Goal: Task Accomplishment & Management: Use online tool/utility

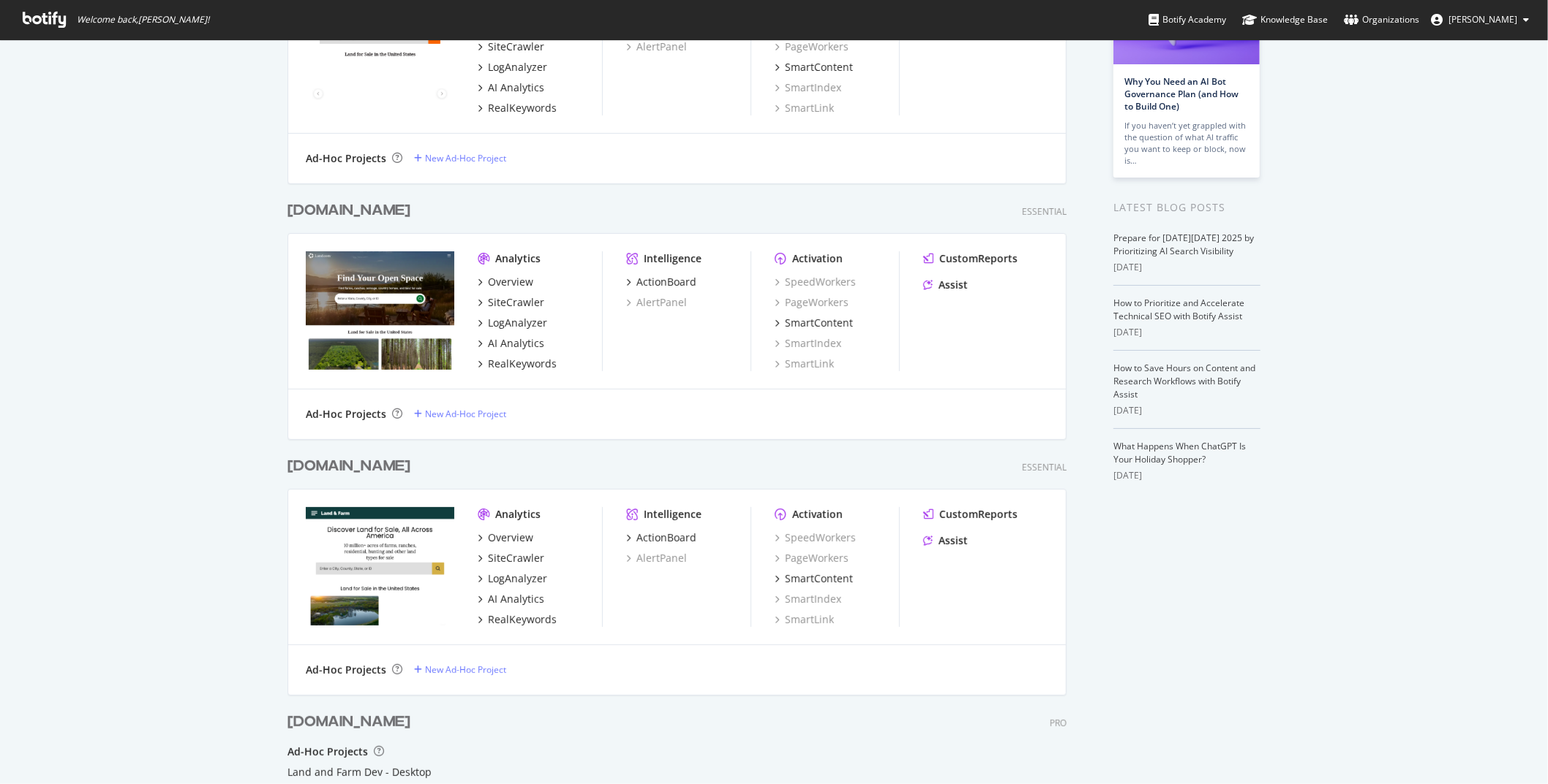
scroll to position [183, 0]
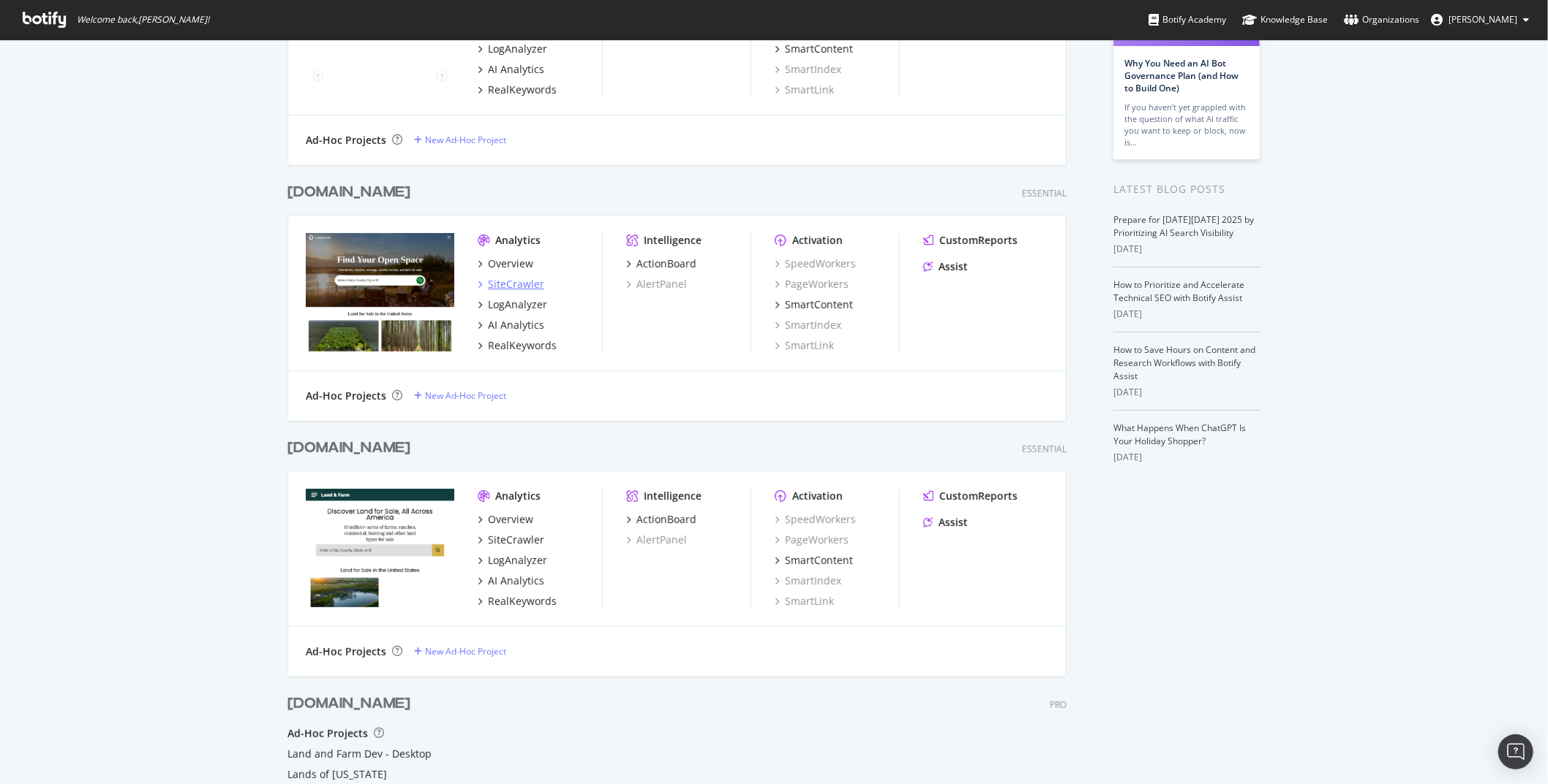
click at [532, 285] on div "SiteCrawler" at bounding box center [515, 284] width 56 height 15
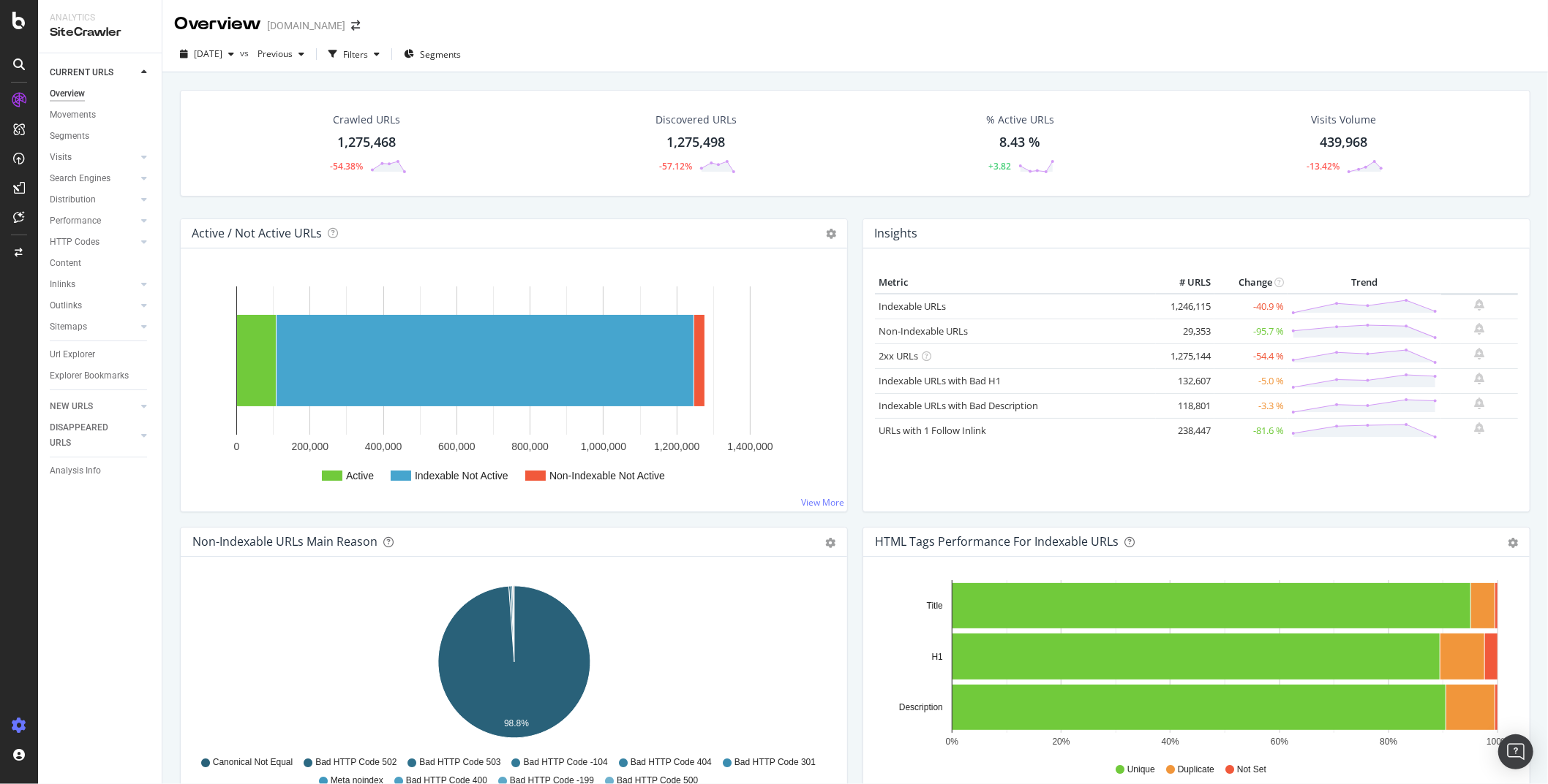
click at [19, 728] on icon at bounding box center [19, 726] width 15 height 15
click at [73, 686] on div "Crawl Manager" at bounding box center [132, 684] width 175 height 12
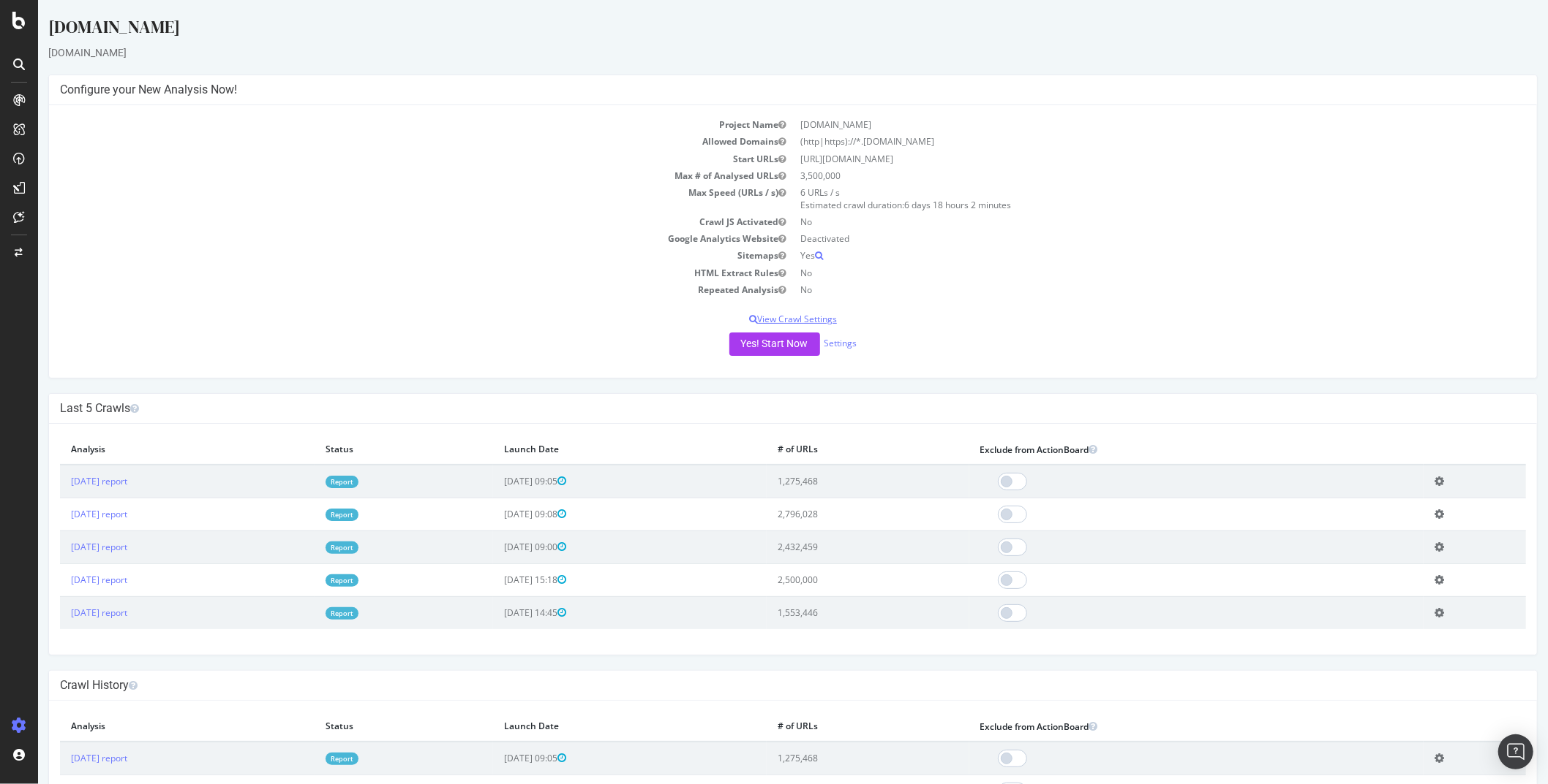
click at [798, 318] on p "View Crawl Settings" at bounding box center [791, 319] width 1466 height 12
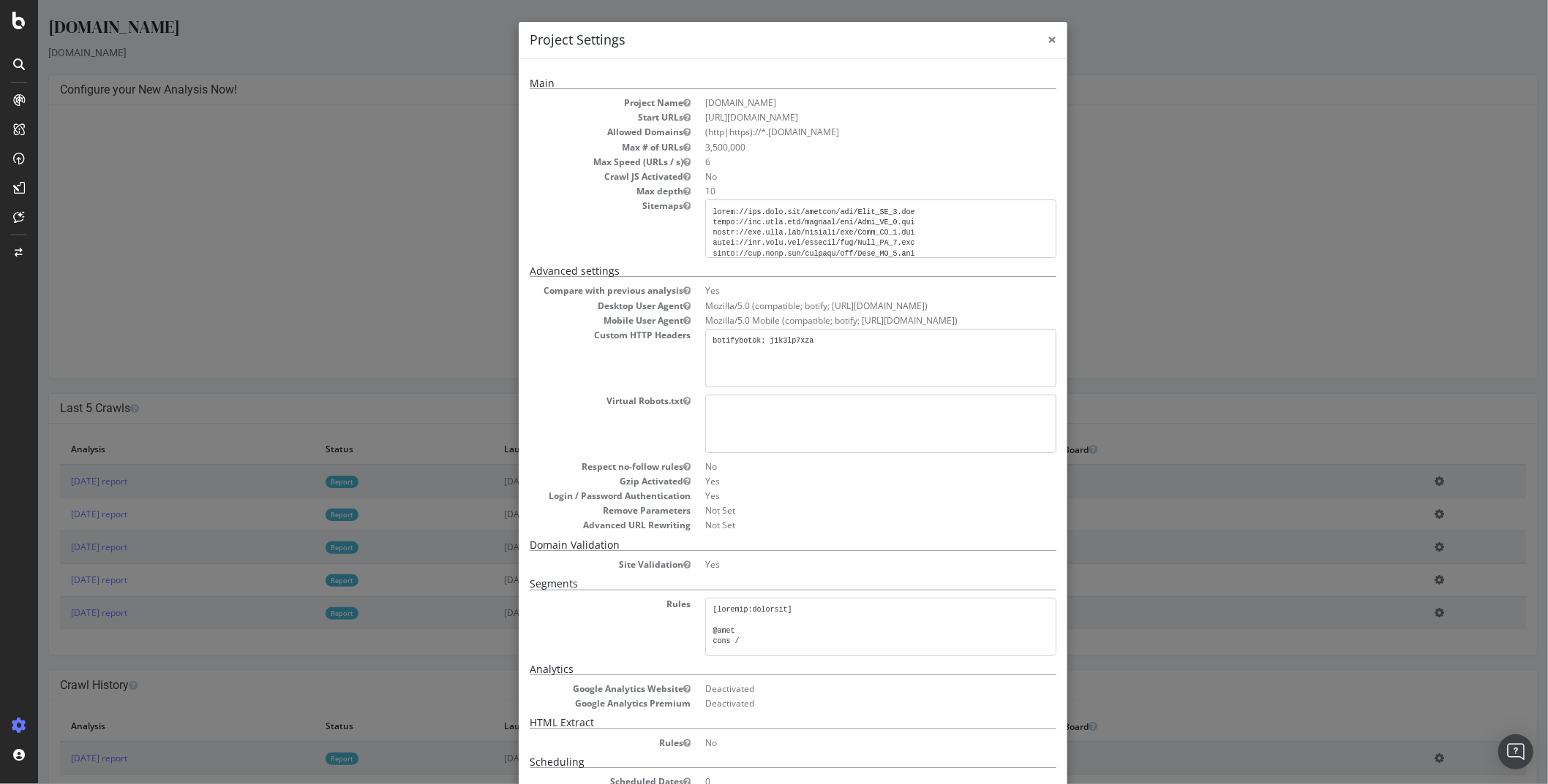
click at [1048, 37] on span "×" at bounding box center [1050, 40] width 9 height 20
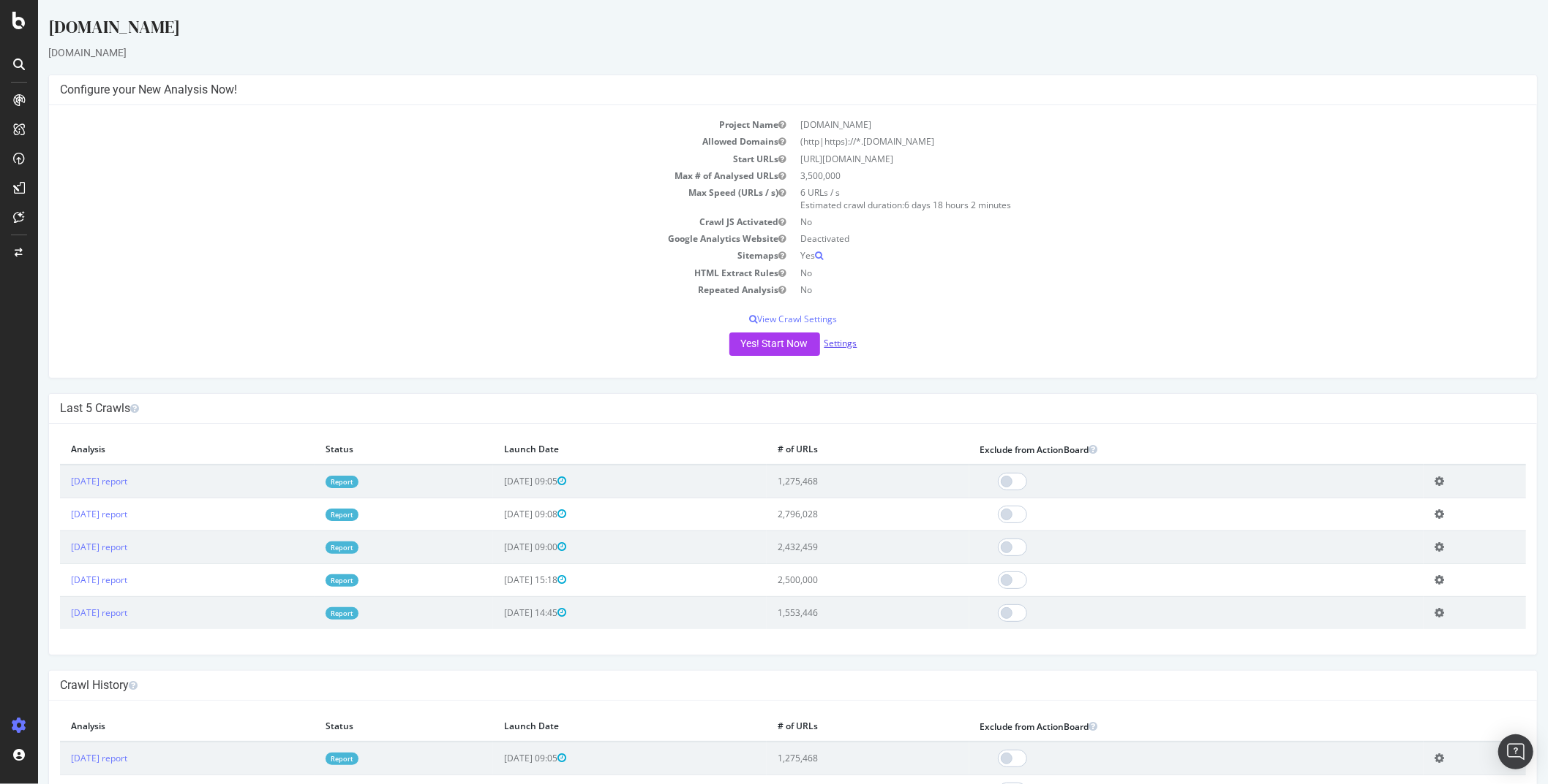
click at [840, 343] on link "Settings" at bounding box center [840, 343] width 33 height 12
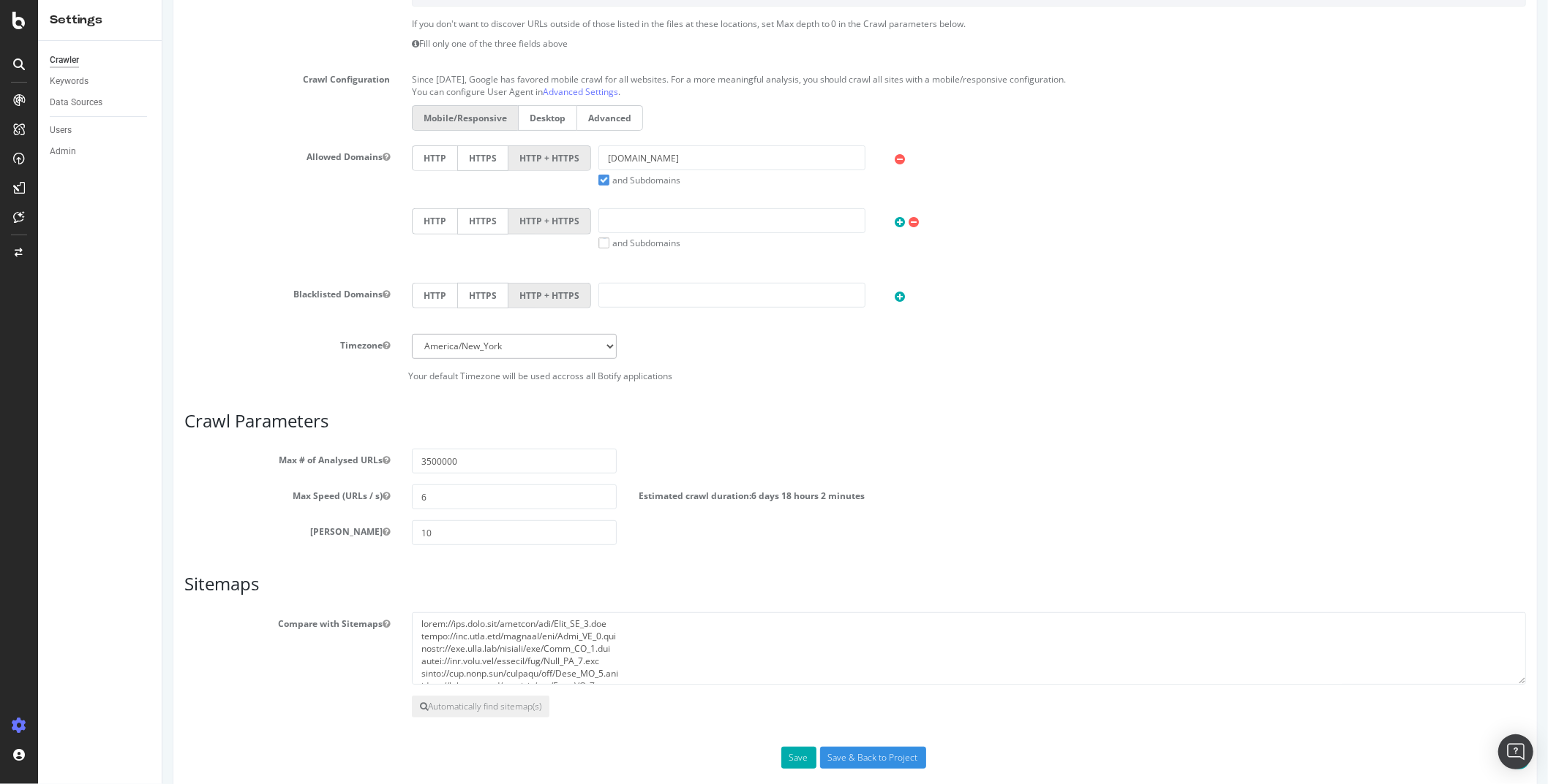
scroll to position [382, 0]
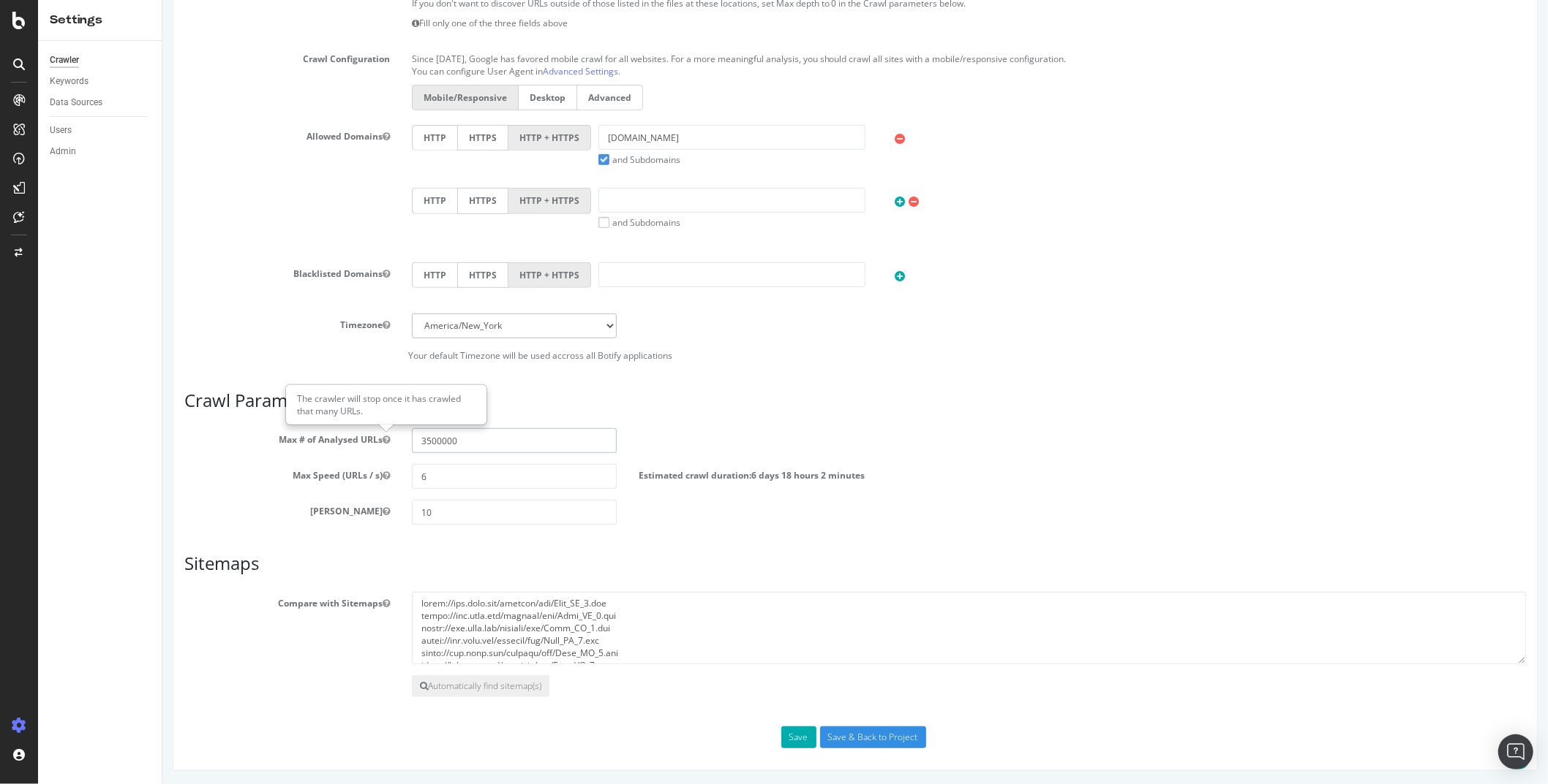
drag, startPoint x: 463, startPoint y: 447, endPoint x: 373, endPoint y: 442, distance: 90.1
click at [373, 442] on div "Max # of Analysed URLs 3500000" at bounding box center [854, 441] width 1364 height 25
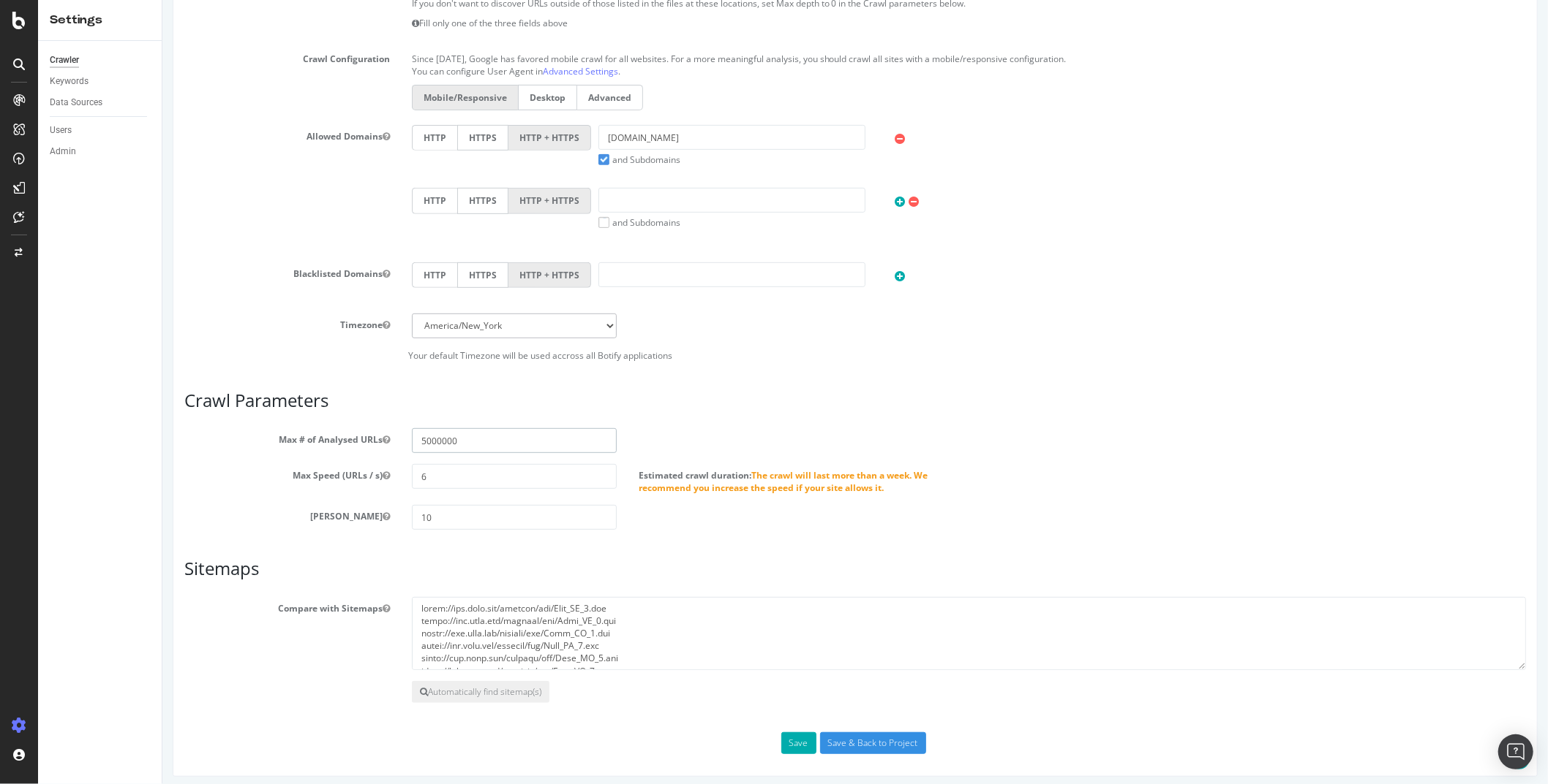
type input "5000000"
drag, startPoint x: 432, startPoint y: 476, endPoint x: 384, endPoint y: 475, distance: 48.0
click at [386, 475] on div "Max Speed (URLs / s) 6 Estimated crawl duration: The crawl will last more than …" at bounding box center [854, 479] width 1364 height 30
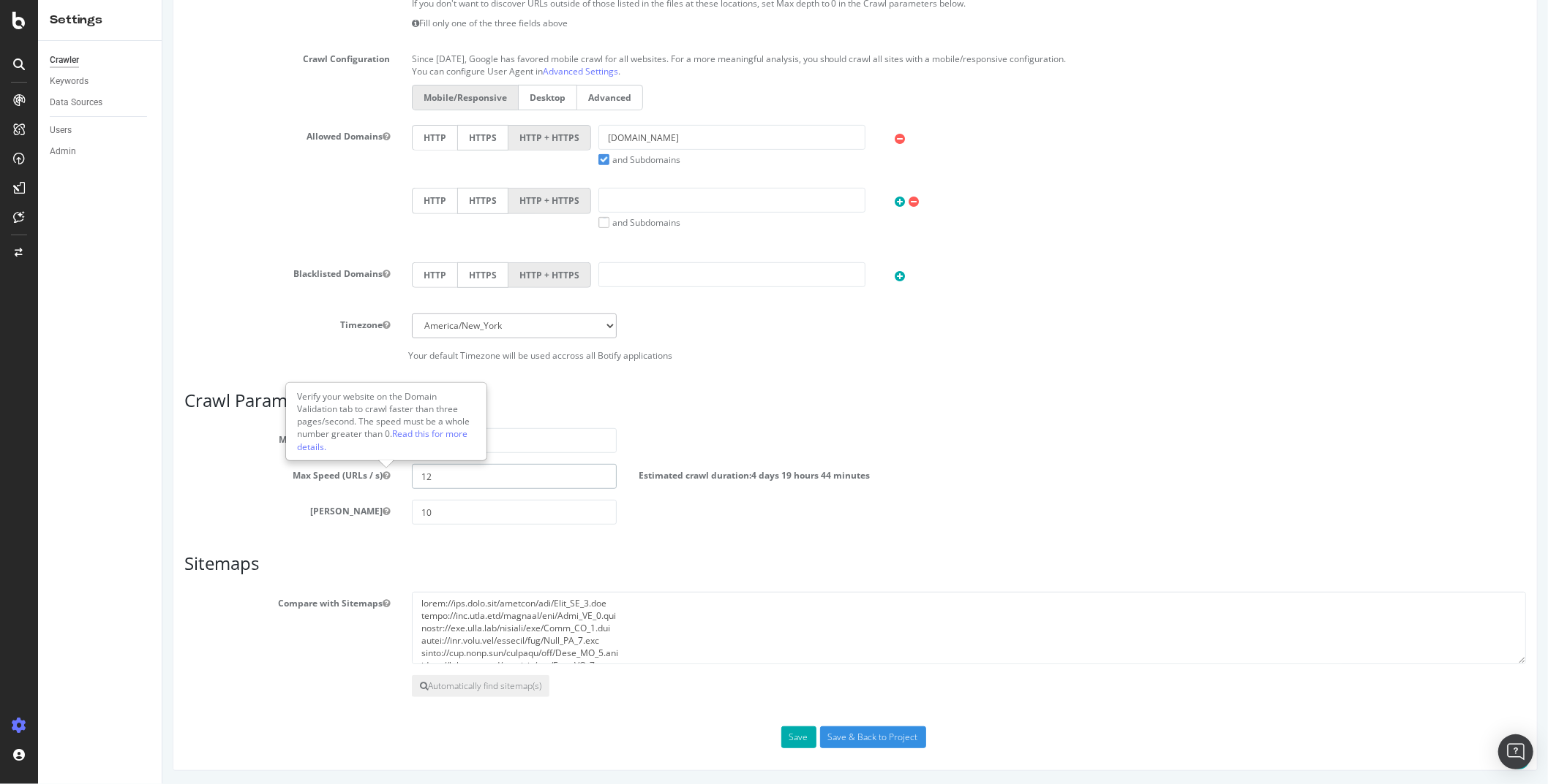
drag, startPoint x: 438, startPoint y: 480, endPoint x: 384, endPoint y: 475, distance: 54.2
click at [384, 475] on div "Max Speed (URLs / s) 12 Estimated crawl duration: 4 days 19 hours 44 minutes" at bounding box center [854, 476] width 1364 height 25
type input "6"
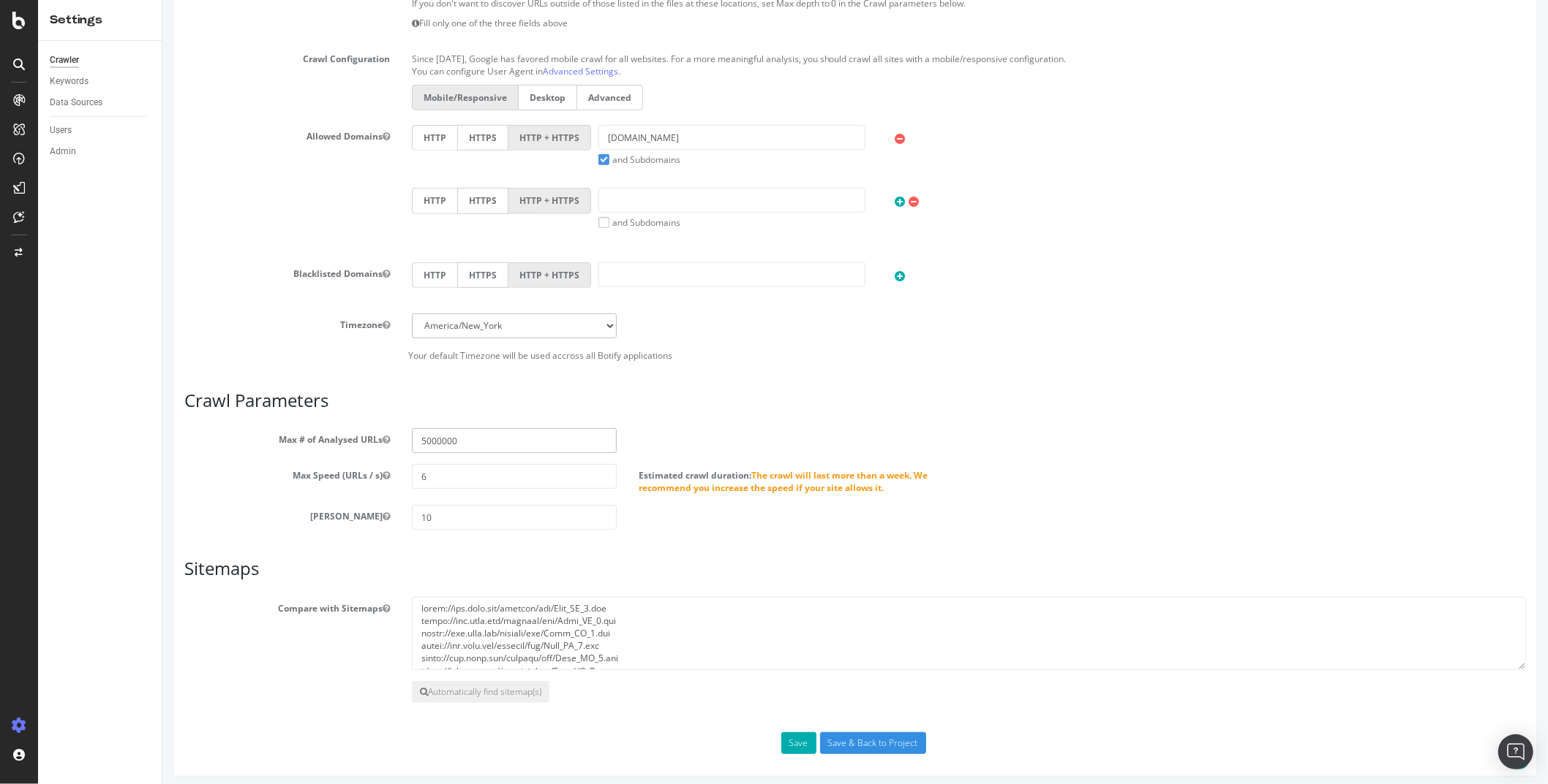
click at [697, 429] on div "Max # of Analysed URLs 5000000" at bounding box center [854, 441] width 1364 height 25
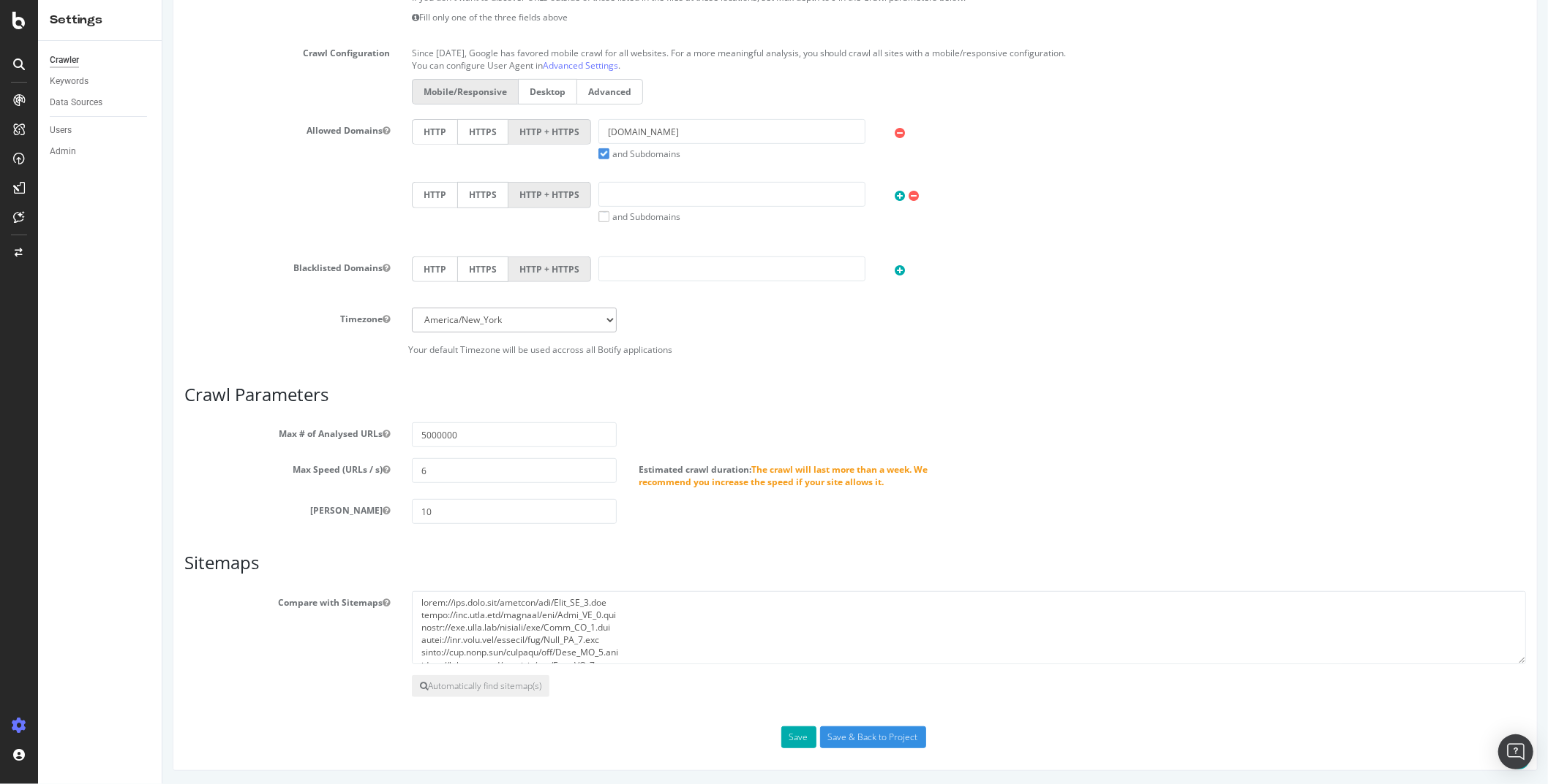
click at [218, 488] on section "Max # of Analysed URLs 5000000 Max Speed (URLs / s) 6 Estimated crawl duration:…" at bounding box center [854, 473] width 1341 height 102
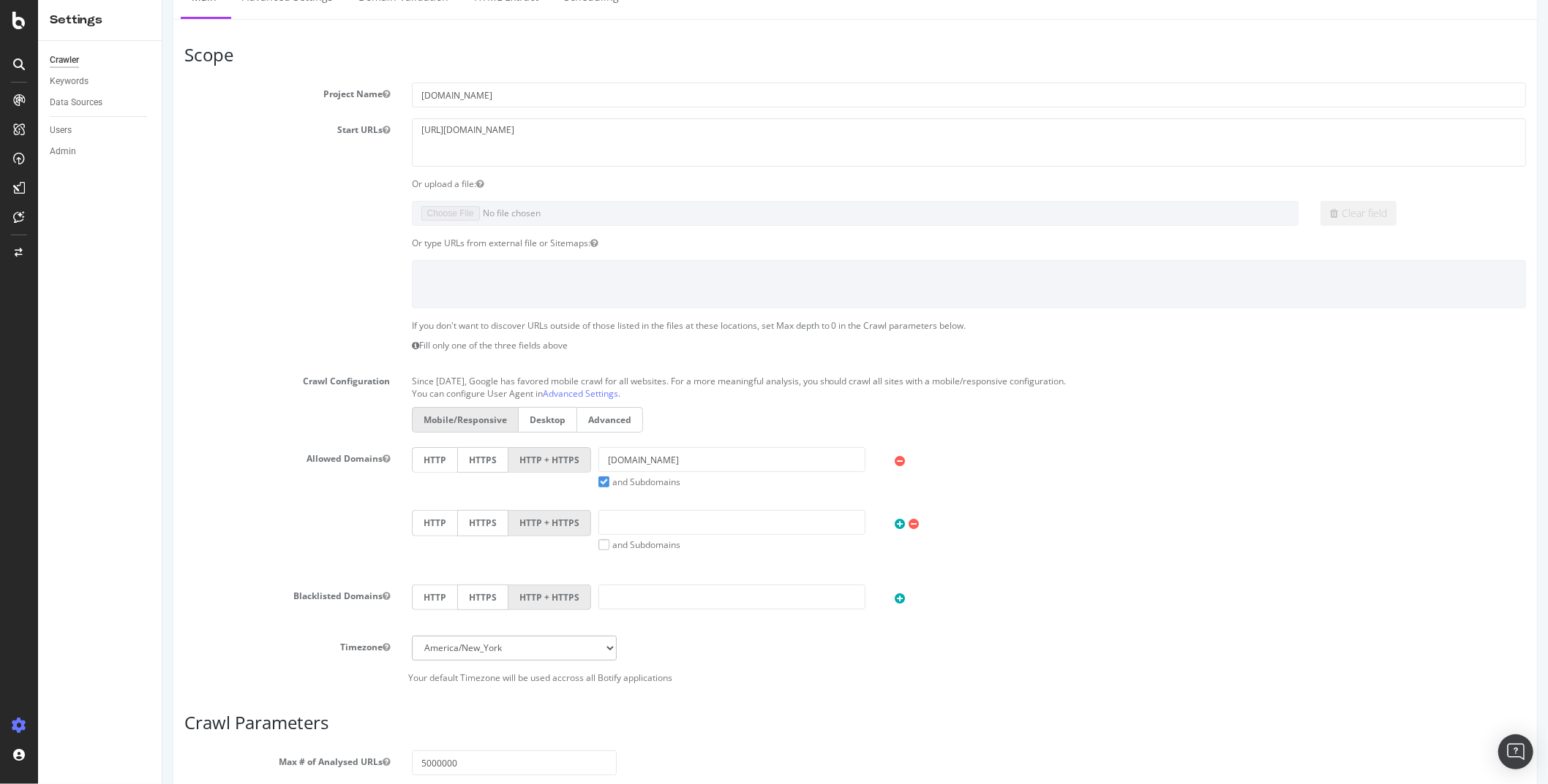
scroll to position [0, 0]
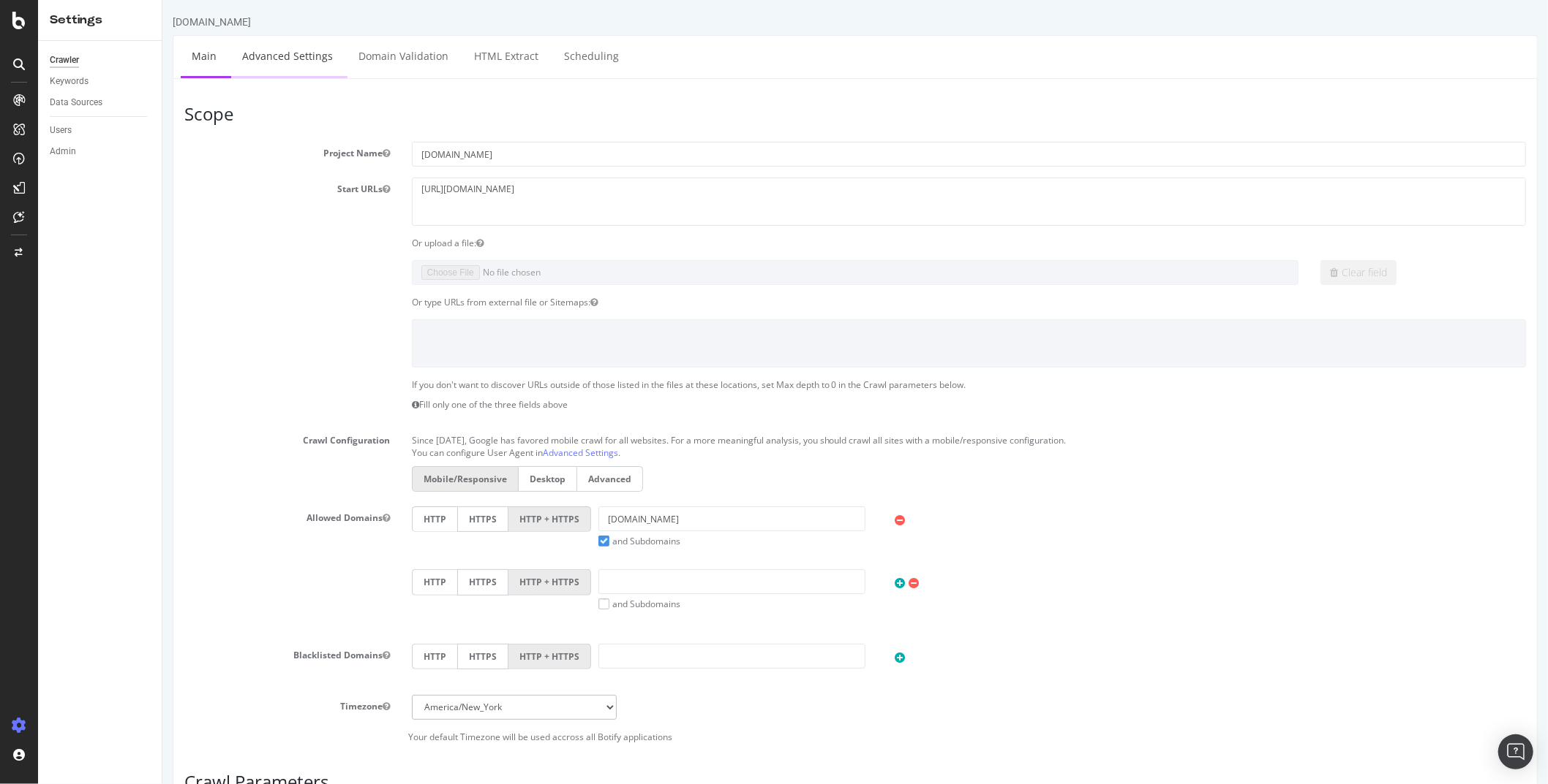
click at [285, 54] on link "Advanced Settings" at bounding box center [286, 56] width 113 height 40
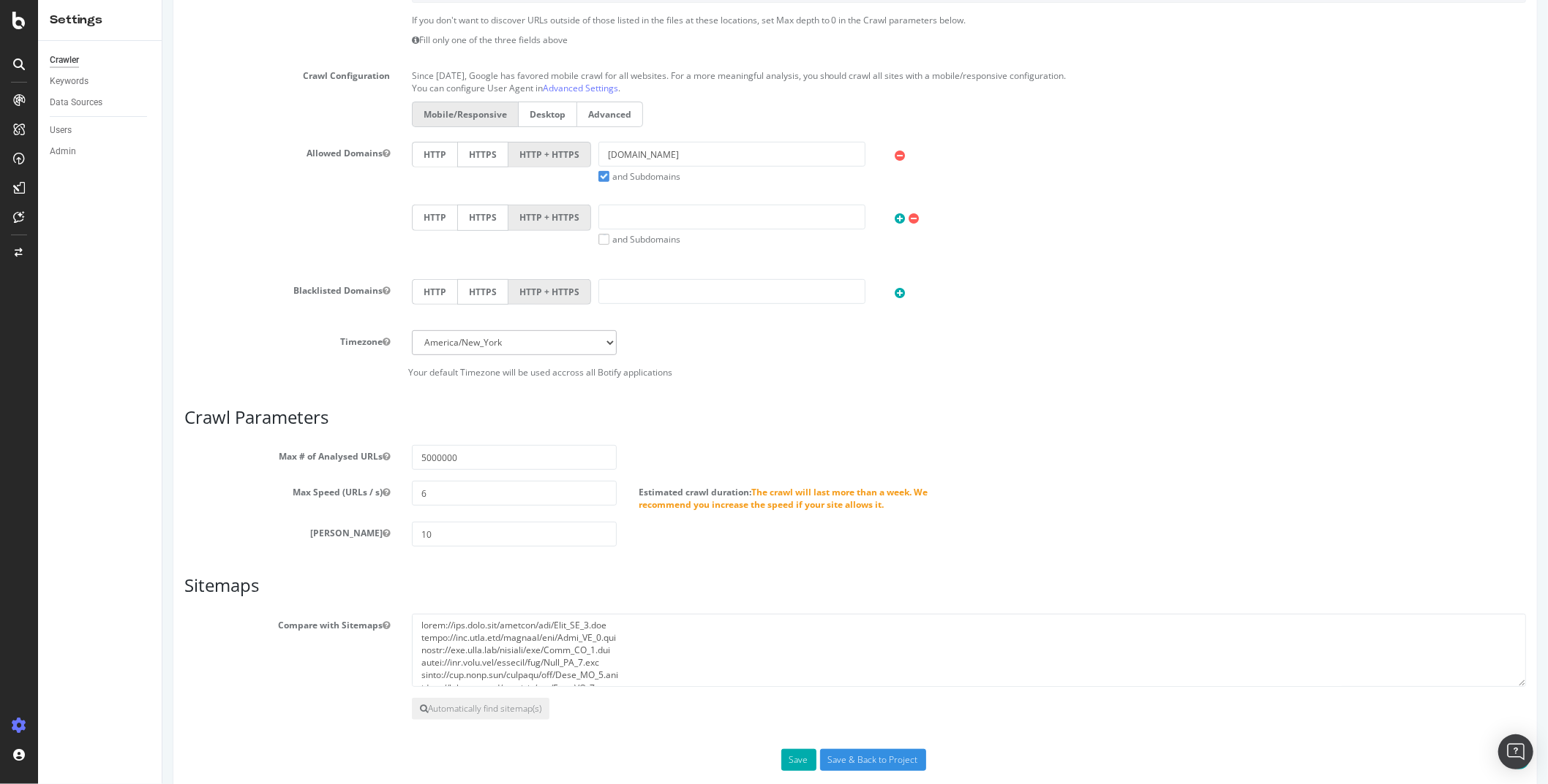
scroll to position [388, 0]
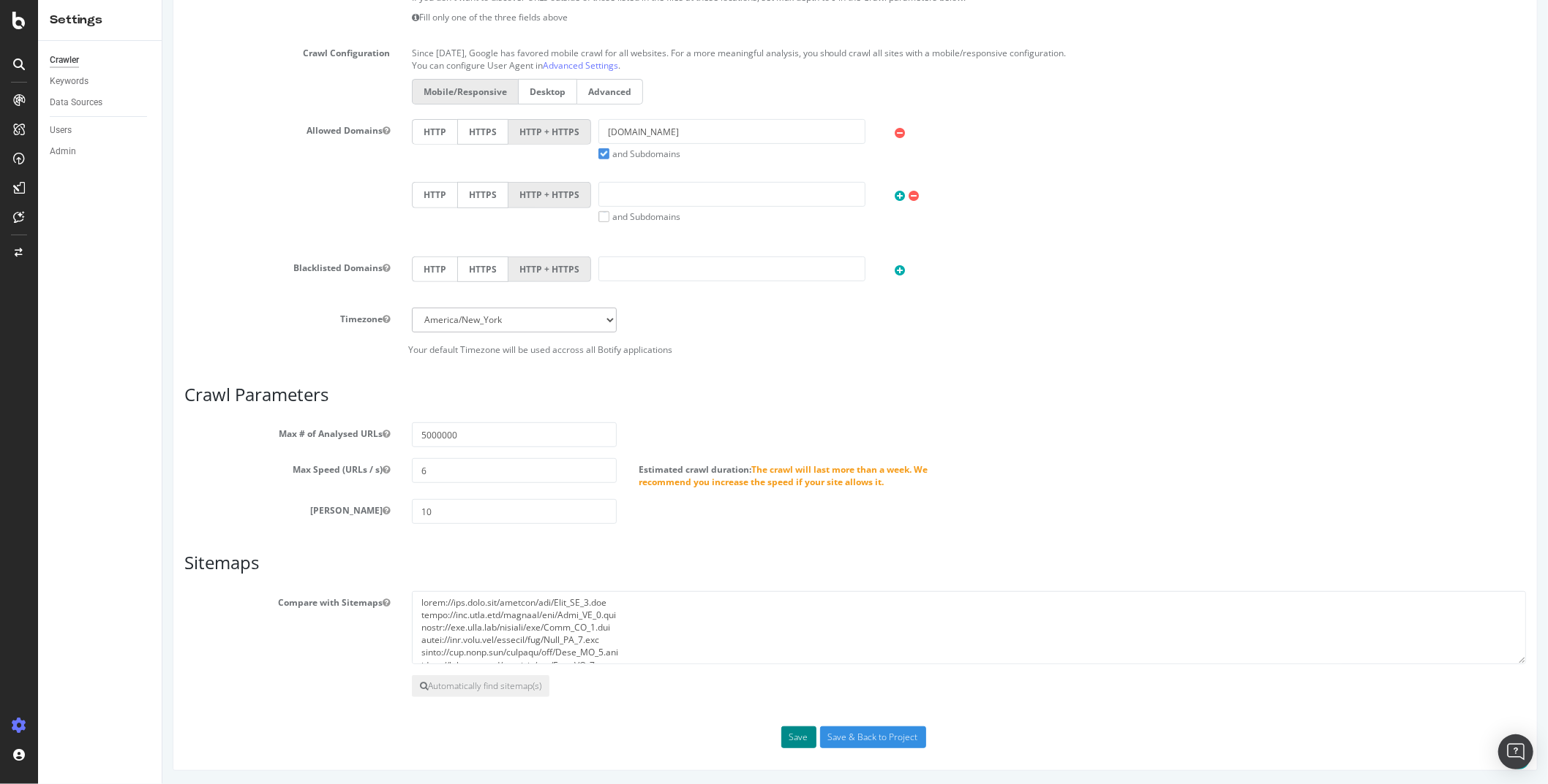
click at [814, 738] on button "Save" at bounding box center [798, 737] width 35 height 22
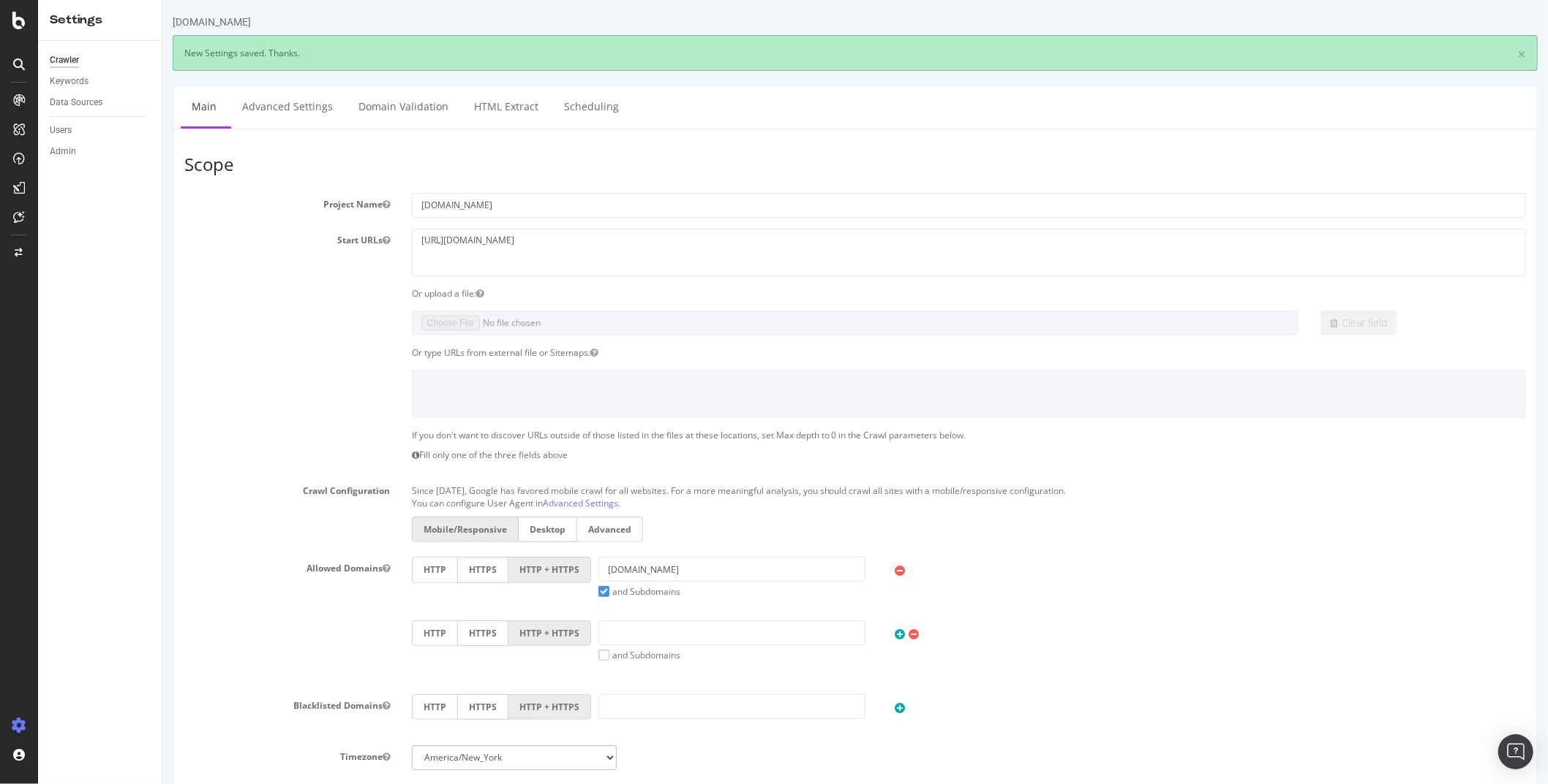
scroll to position [0, 0]
click at [300, 105] on link "Advanced Settings" at bounding box center [286, 106] width 113 height 40
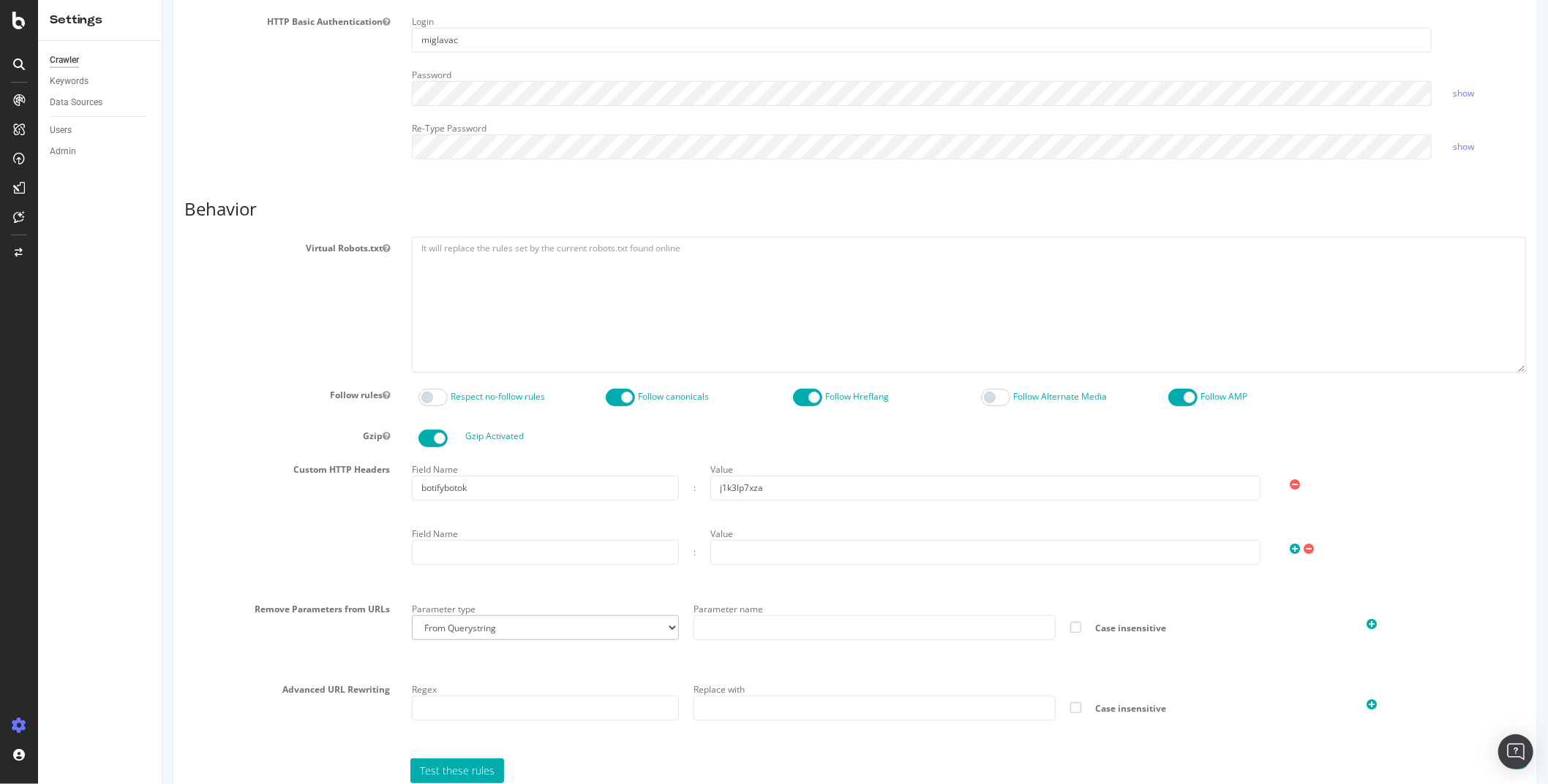
scroll to position [557, 0]
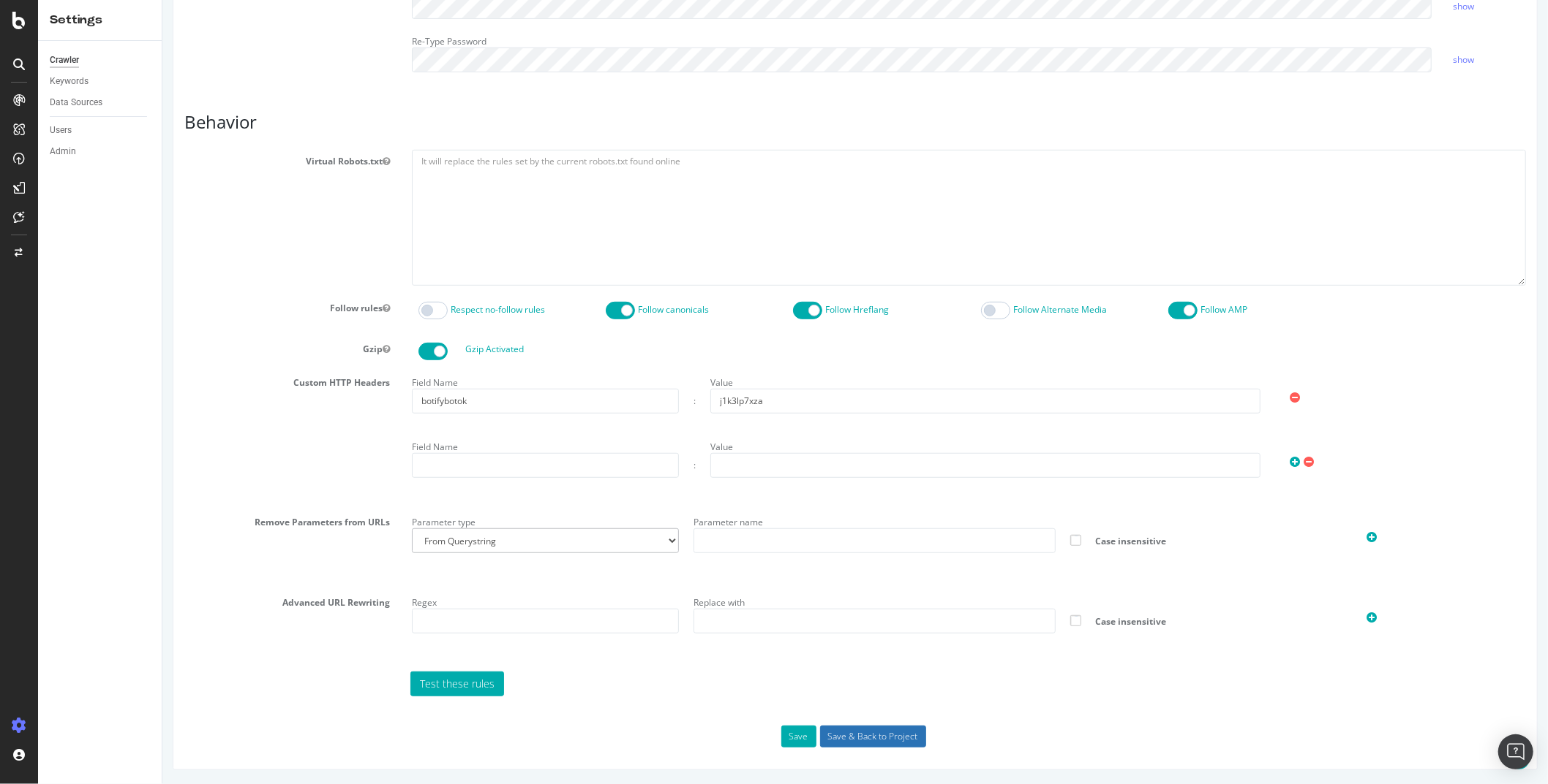
click at [880, 737] on input "Save & Back to Project" at bounding box center [872, 737] width 106 height 22
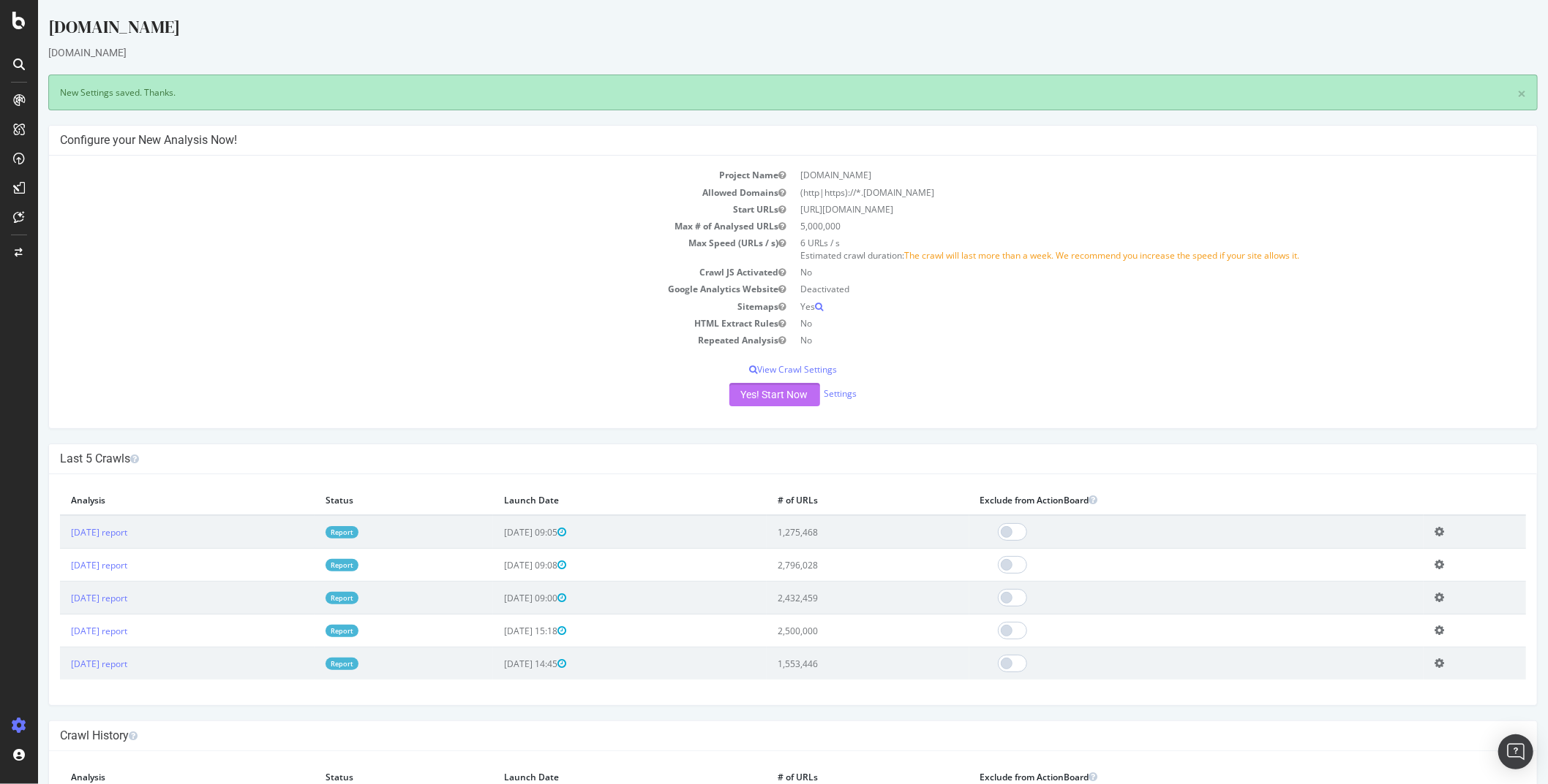
scroll to position [2, 0]
click at [749, 397] on button "Yes! Start Now" at bounding box center [774, 393] width 91 height 23
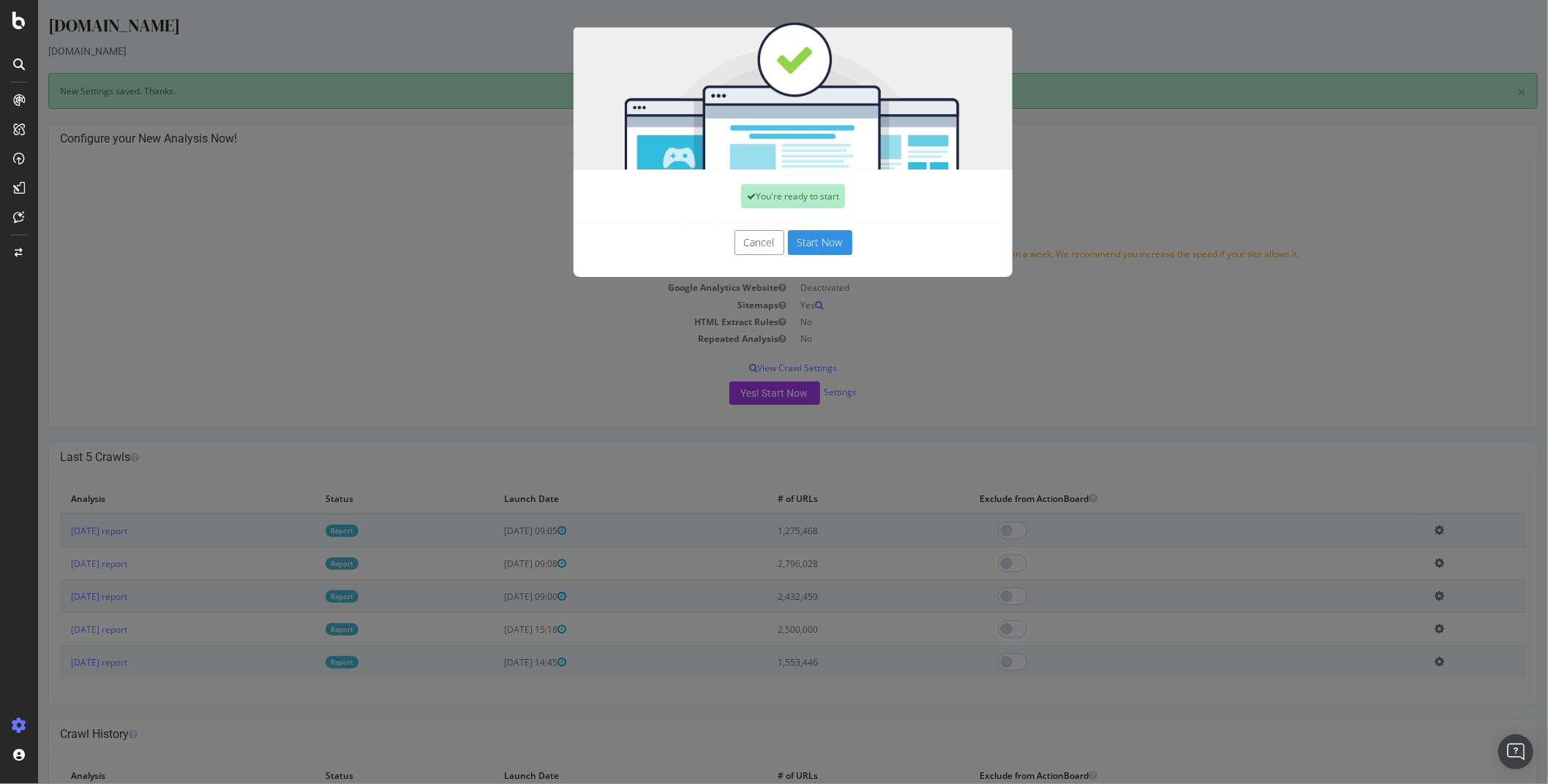
click at [839, 244] on button "Start Now" at bounding box center [819, 242] width 65 height 25
